Goal: Task Accomplishment & Management: Manage account settings

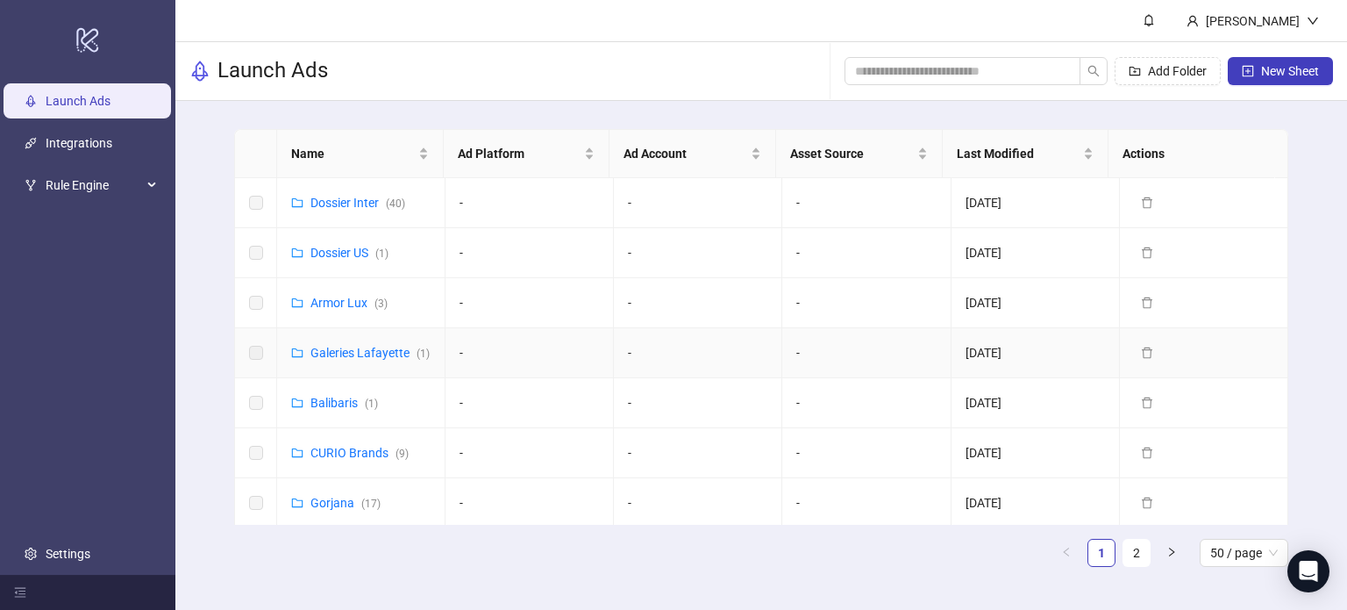
click at [332, 359] on div "Galeries Lafayette ( 1 )" at bounding box center [370, 352] width 119 height 19
click at [335, 346] on link "Galeries Lafayette ( 1 )" at bounding box center [370, 353] width 119 height 14
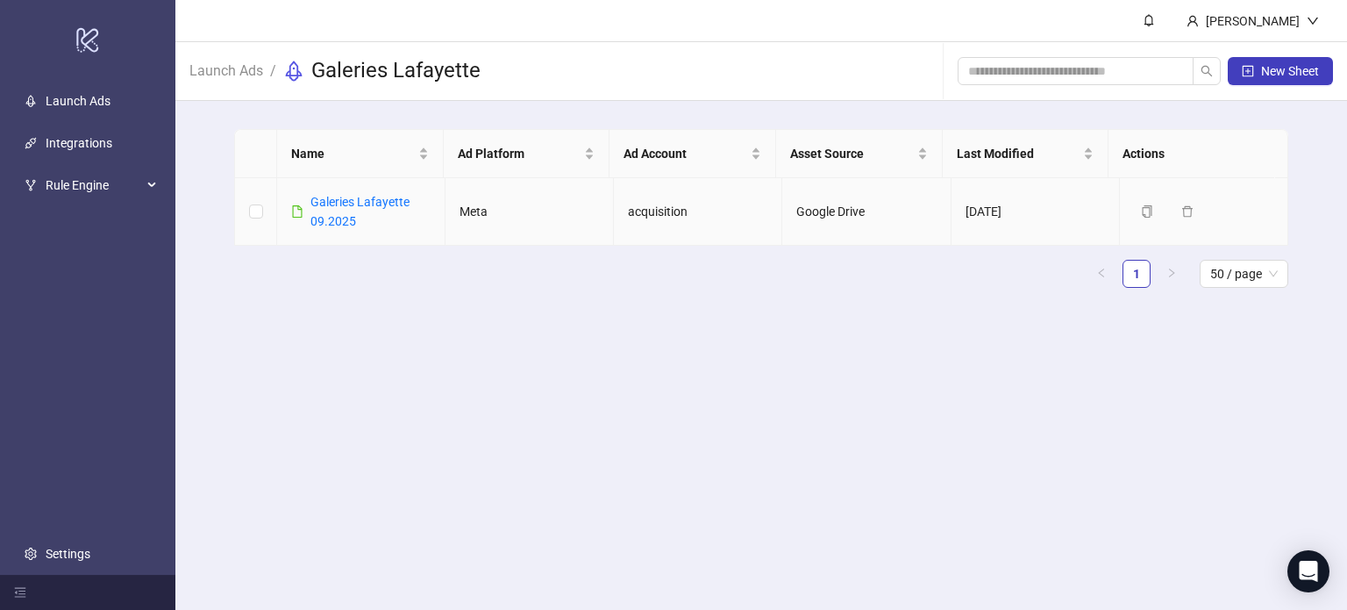
click at [344, 211] on div "Galeries Lafayette 09.2025" at bounding box center [371, 211] width 120 height 39
click at [342, 201] on link "Galeries Lafayette 09.2025" at bounding box center [360, 211] width 99 height 33
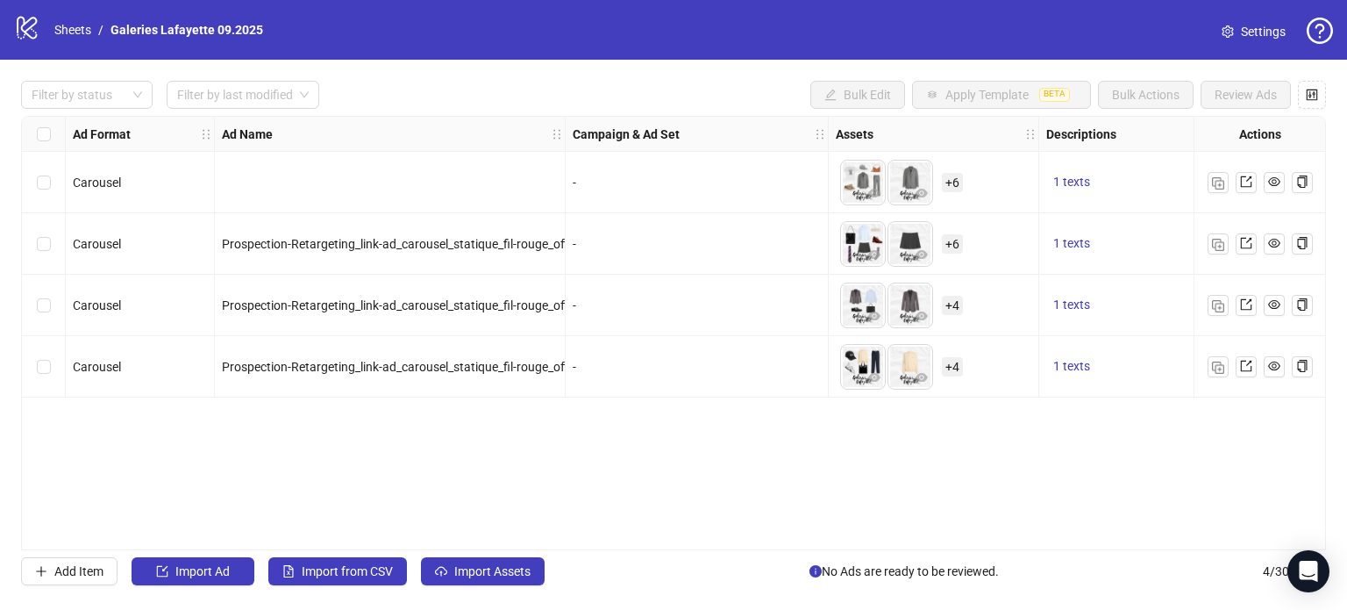
click at [1254, 29] on span "Settings" at bounding box center [1263, 31] width 45 height 19
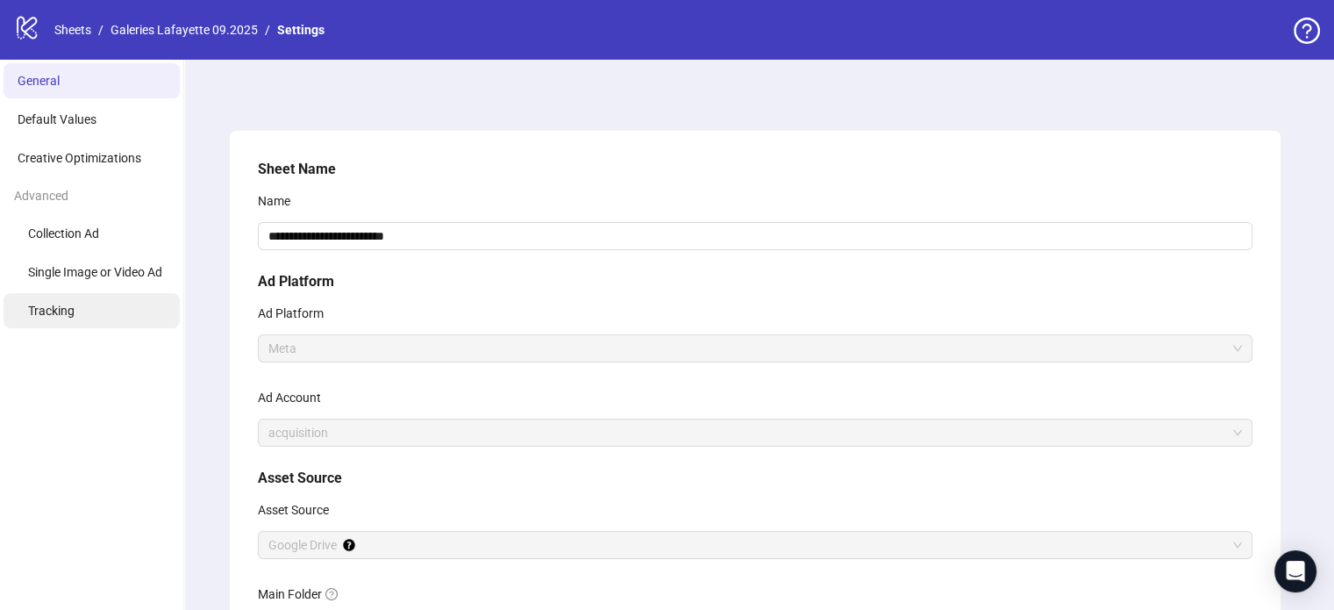
click at [107, 311] on li "Tracking" at bounding box center [92, 310] width 176 height 35
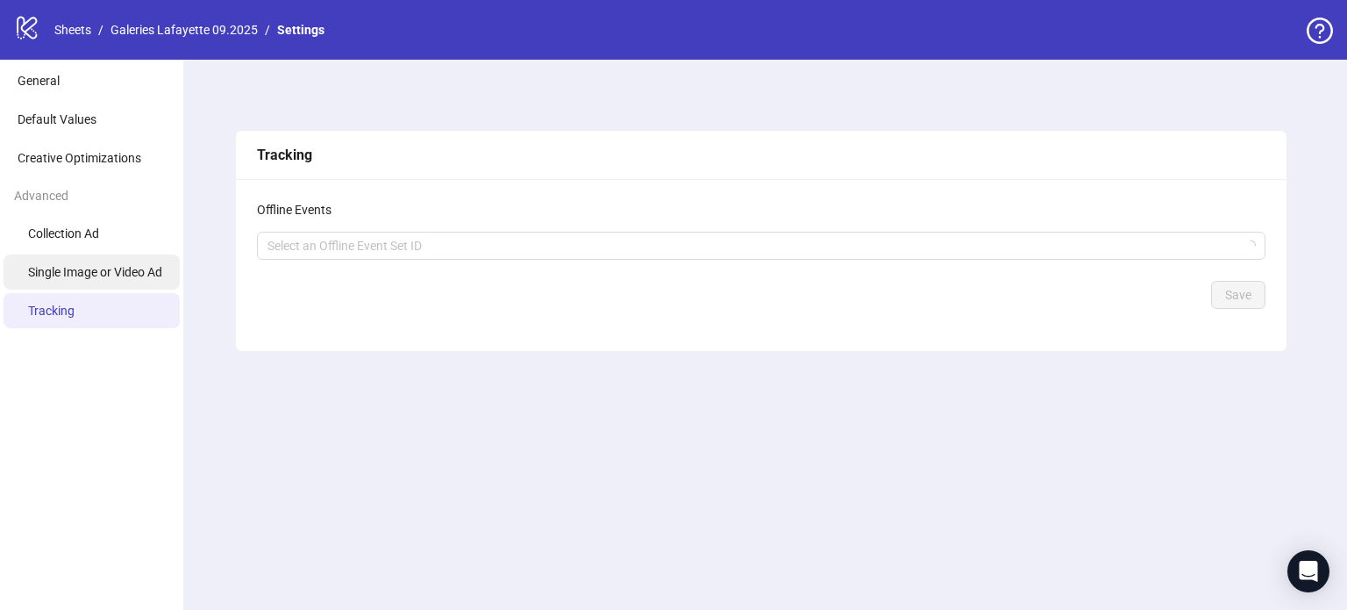
drag, startPoint x: 108, startPoint y: 274, endPoint x: 116, endPoint y: 268, distance: 9.5
click at [108, 273] on span "Single Image or Video Ad" at bounding box center [95, 272] width 134 height 14
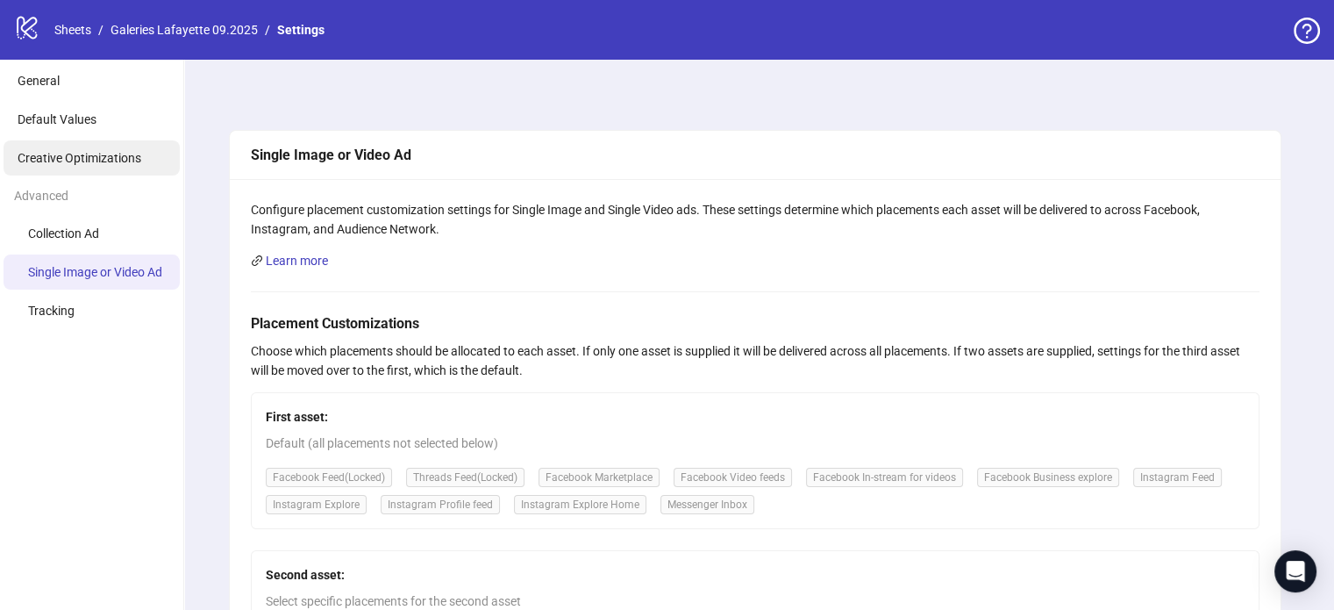
click at [103, 136] on li "Default Values" at bounding box center [92, 119] width 176 height 35
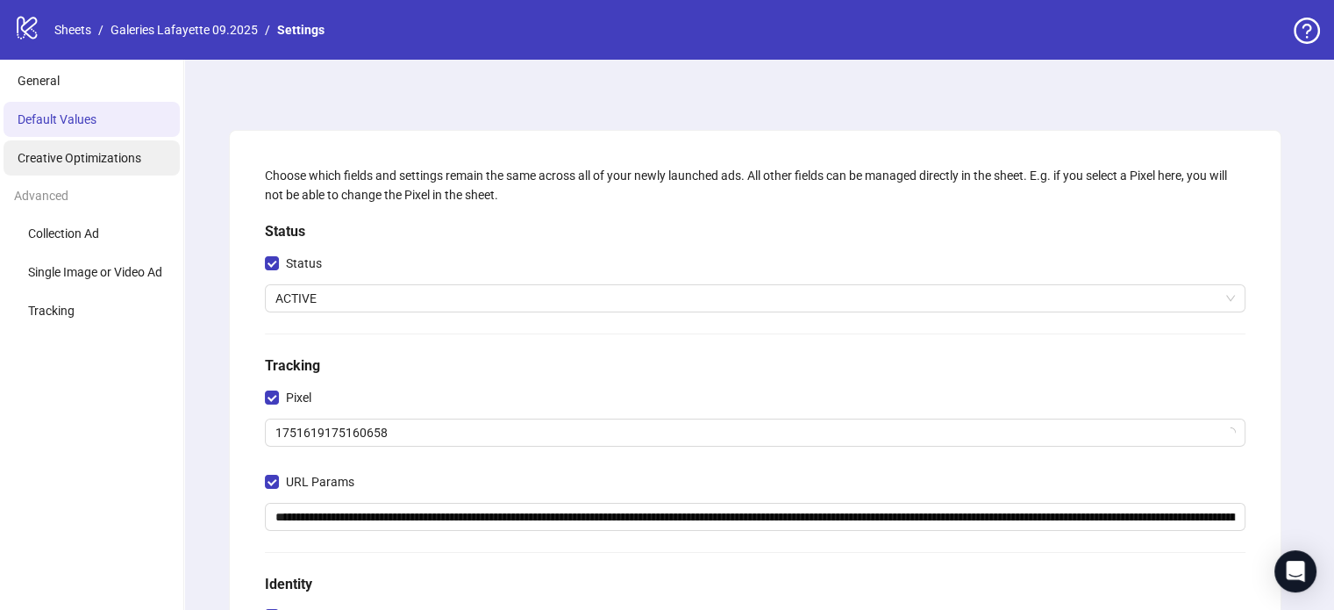
click at [102, 155] on span "Creative Optimizations" at bounding box center [80, 158] width 124 height 14
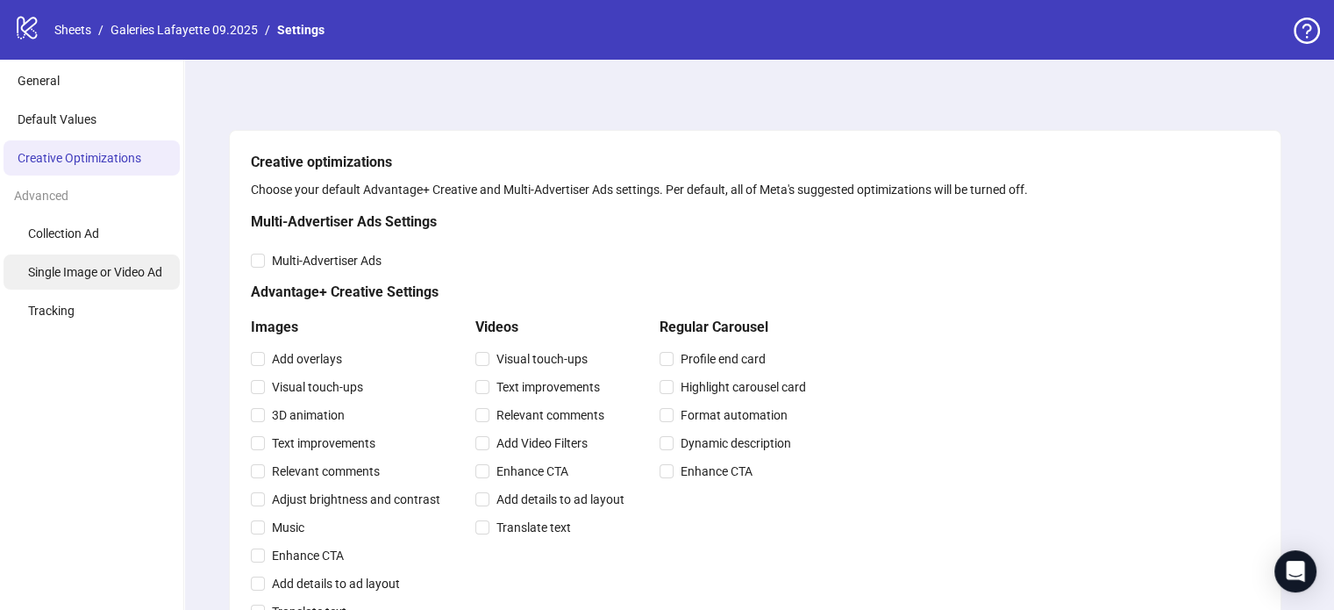
click at [89, 279] on li "Single Image or Video Ad" at bounding box center [92, 271] width 176 height 35
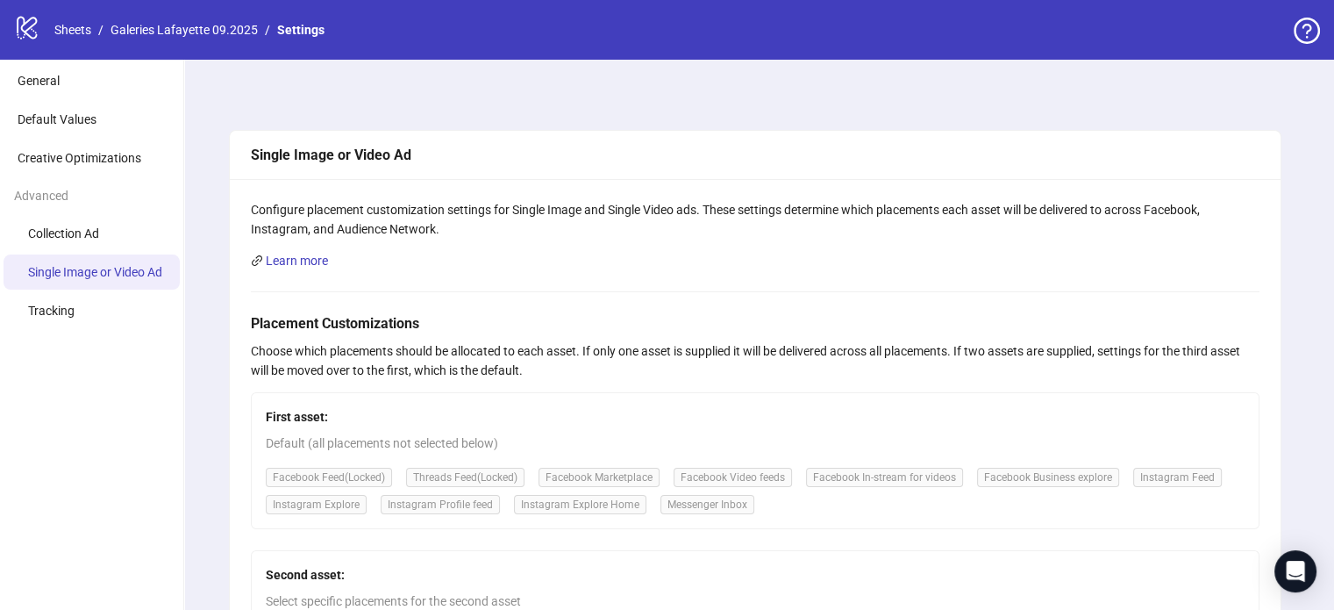
click at [196, 363] on div "Single Image or Video Ad Configure placement customization settings for Single …" at bounding box center [754, 561] width 1159 height 1003
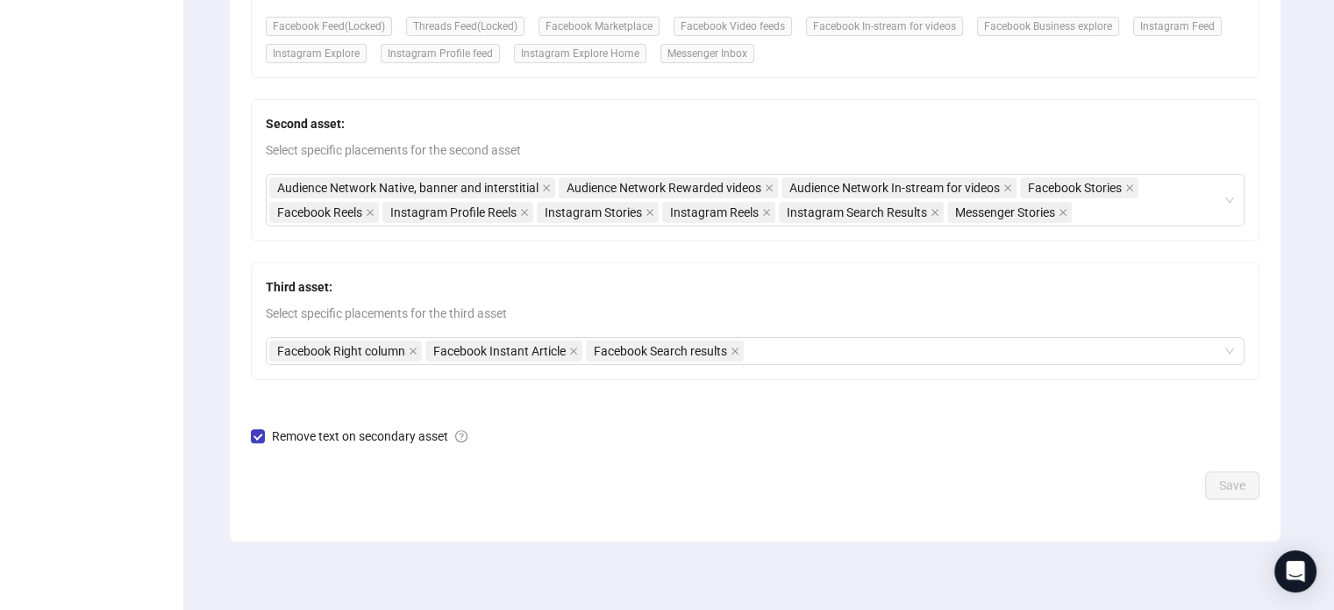
scroll to position [363, 0]
